Goal: Task Accomplishment & Management: Use online tool/utility

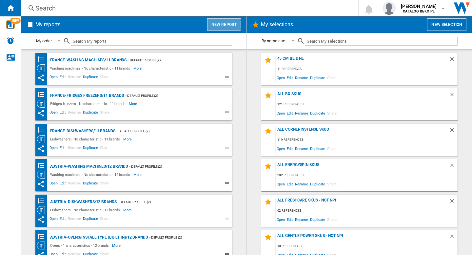
click at [223, 25] on button "New report" at bounding box center [224, 24] width 34 height 12
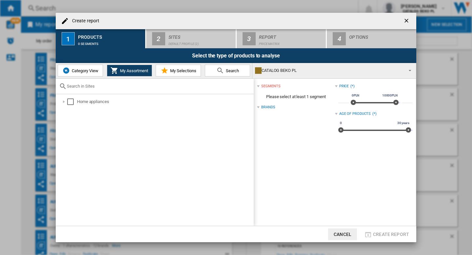
click at [408, 16] on button "button" at bounding box center [407, 20] width 13 height 13
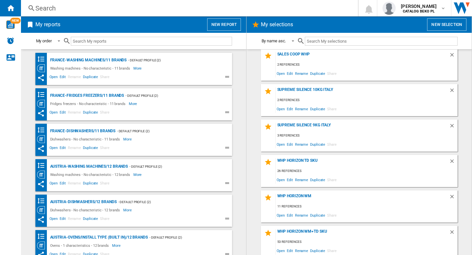
scroll to position [1211, 0]
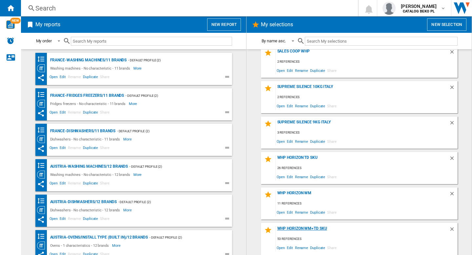
click at [305, 229] on div "WHP Horizon WM+TD SKU" at bounding box center [362, 230] width 173 height 9
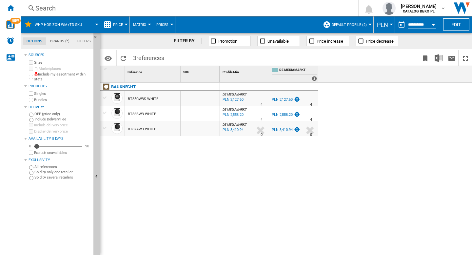
click at [381, 25] on span "PLN" at bounding box center [382, 24] width 11 height 7
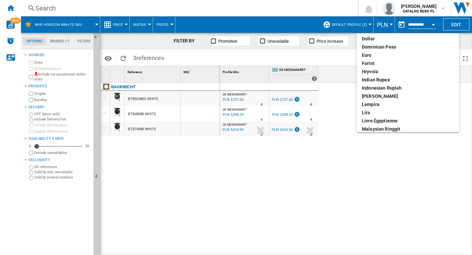
scroll to position [98, 0]
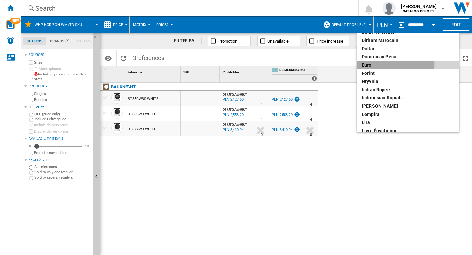
click at [381, 64] on div "euro" at bounding box center [408, 65] width 92 height 7
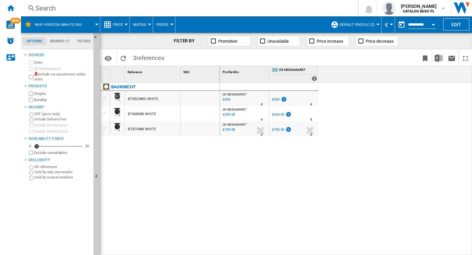
click at [385, 25] on span "€" at bounding box center [386, 24] width 3 height 7
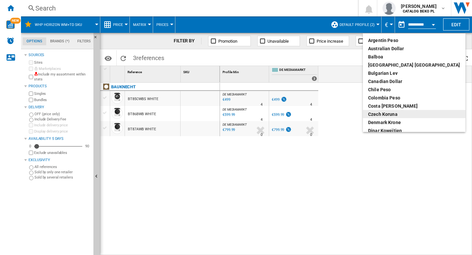
scroll to position [3, 0]
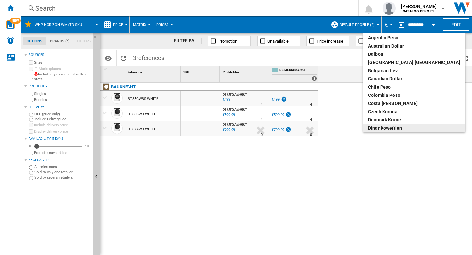
click at [395, 204] on md-backdrop at bounding box center [236, 127] width 472 height 255
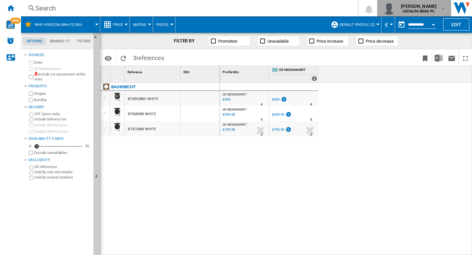
click at [434, 10] on b "CATALOG BEKO PL" at bounding box center [419, 11] width 32 height 4
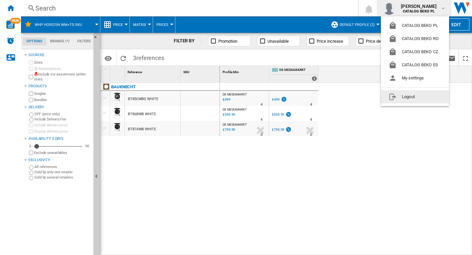
click at [415, 96] on button "Logout" at bounding box center [415, 96] width 68 height 13
